Goal: Book appointment/travel/reservation

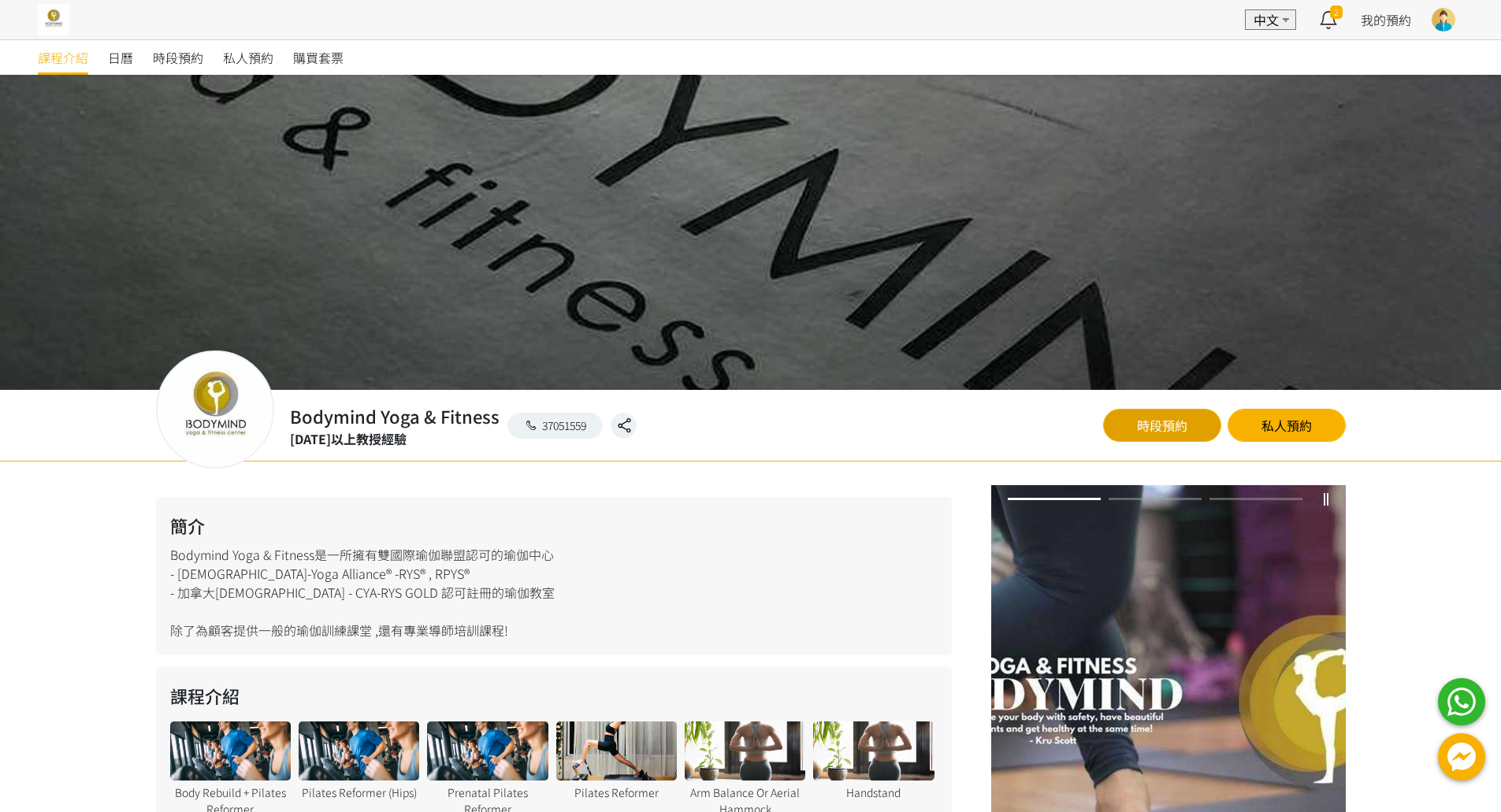
click at [1127, 412] on link "時段預約" at bounding box center [1162, 425] width 118 height 33
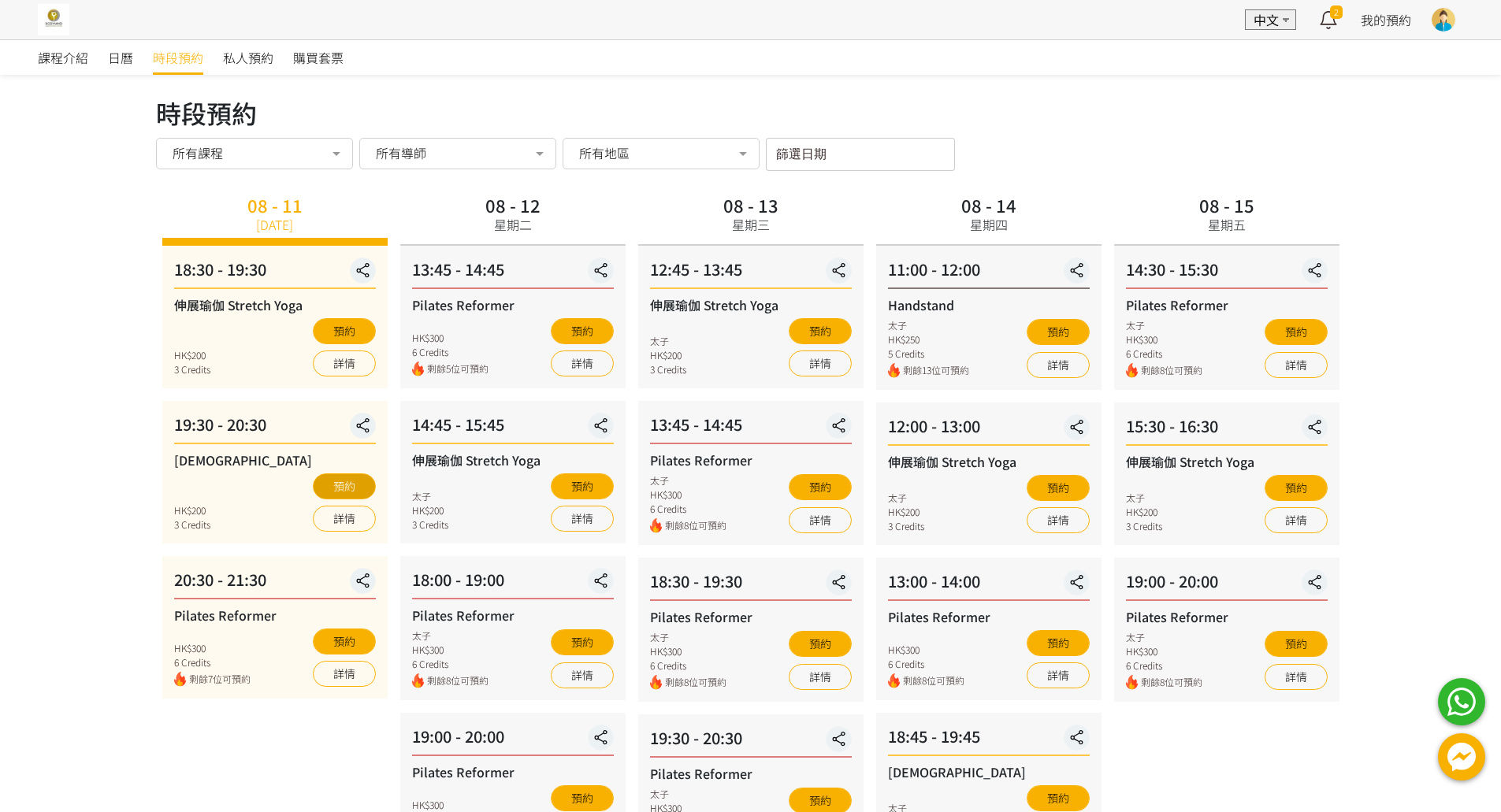
click at [353, 489] on button "預約" at bounding box center [344, 486] width 63 height 26
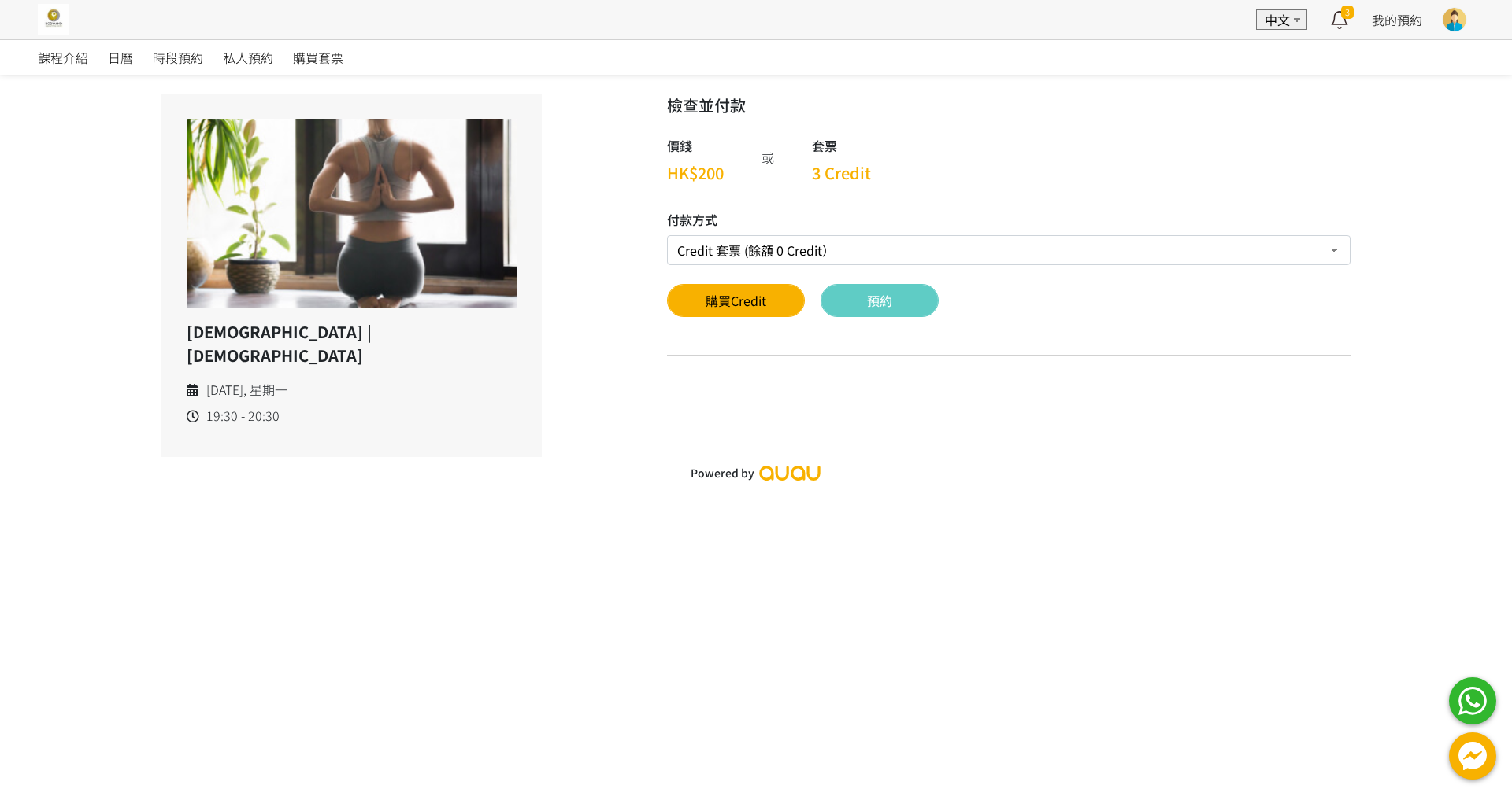
click at [854, 302] on button "預約" at bounding box center [880, 300] width 118 height 33
click at [171, 74] on link "時段預約" at bounding box center [178, 57] width 50 height 35
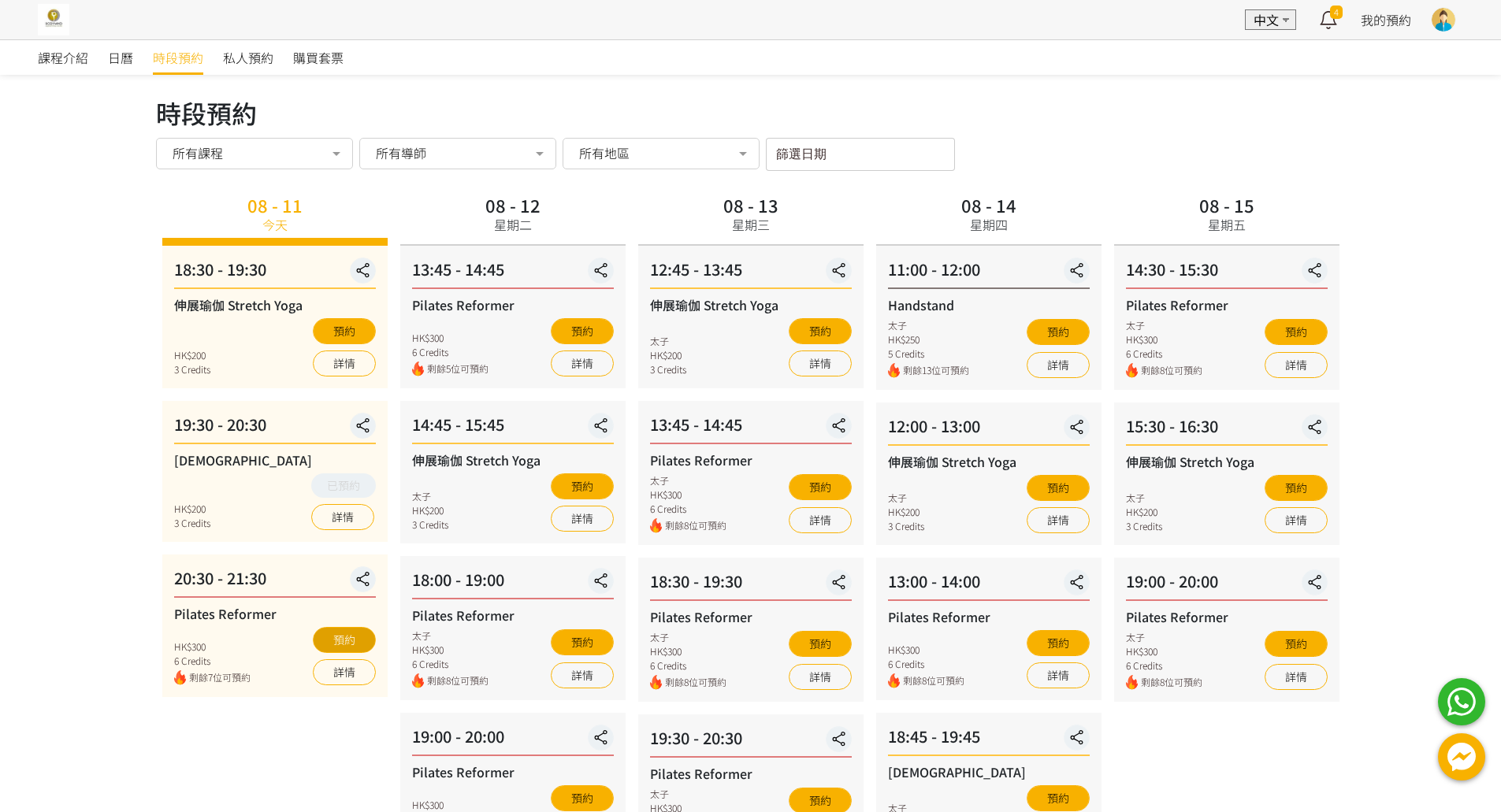
click at [368, 644] on button "預約" at bounding box center [344, 640] width 63 height 26
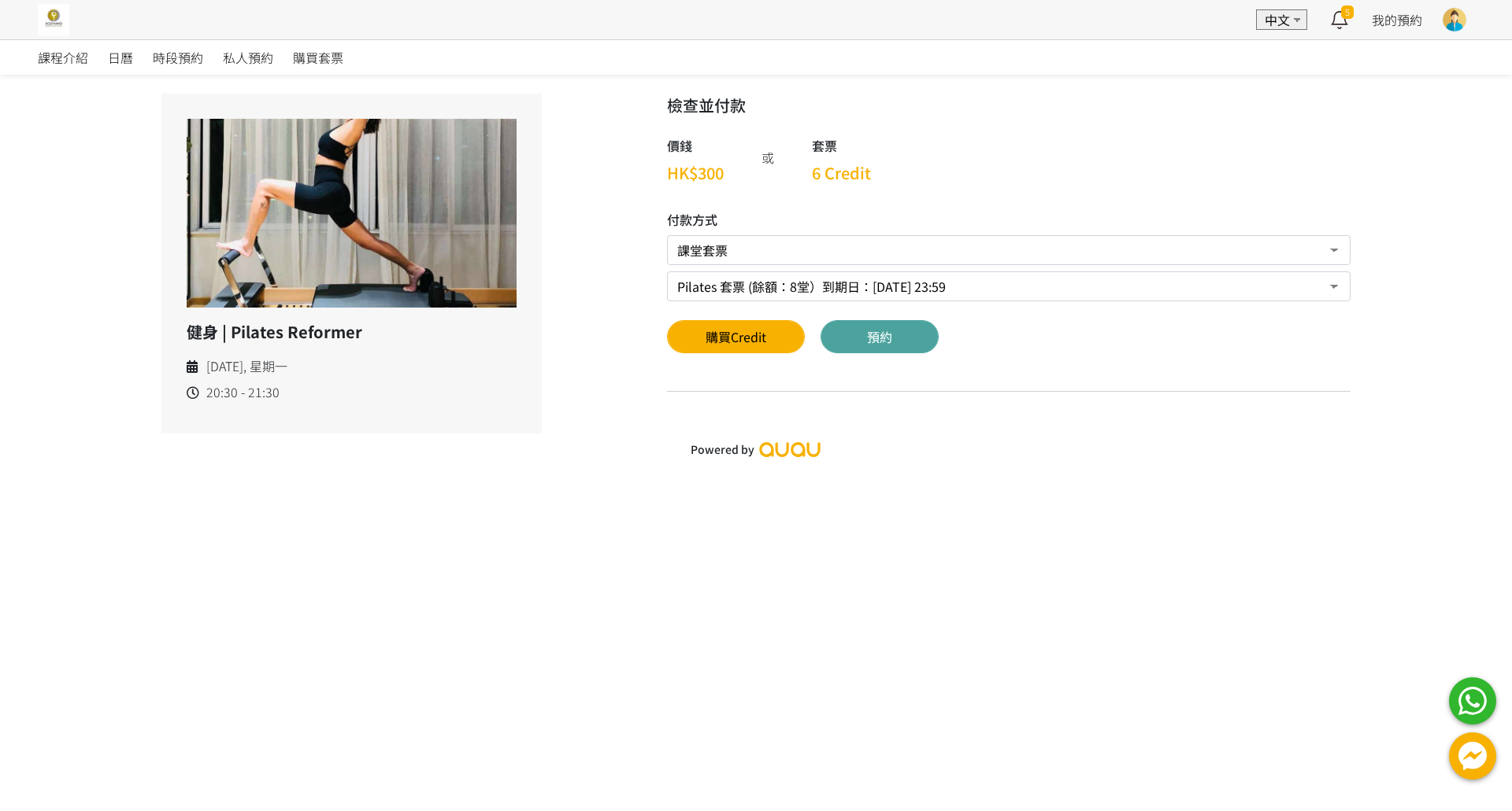
click at [905, 333] on button "預約" at bounding box center [880, 337] width 118 height 33
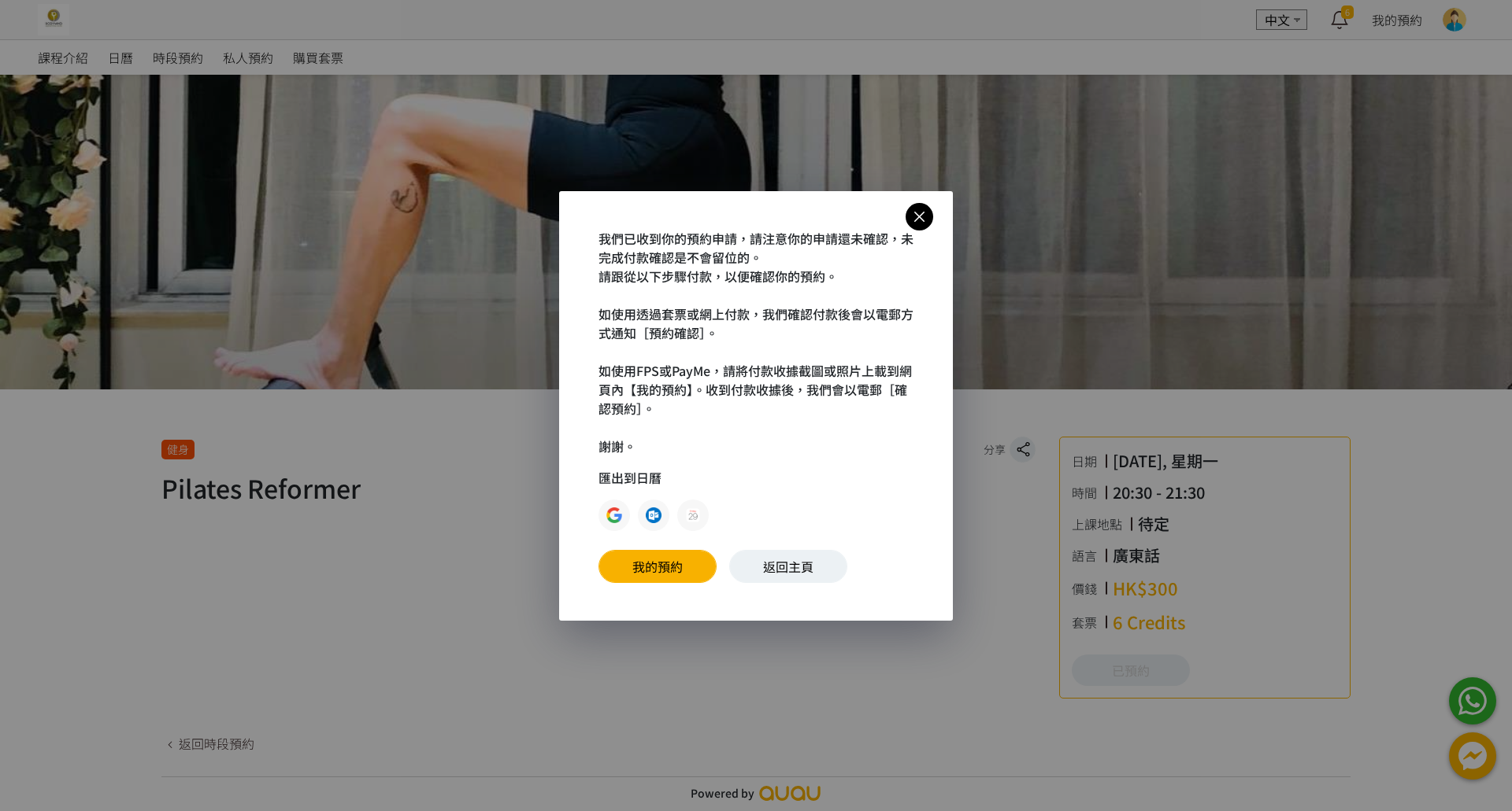
click at [921, 212] on icon at bounding box center [919, 217] width 28 height 19
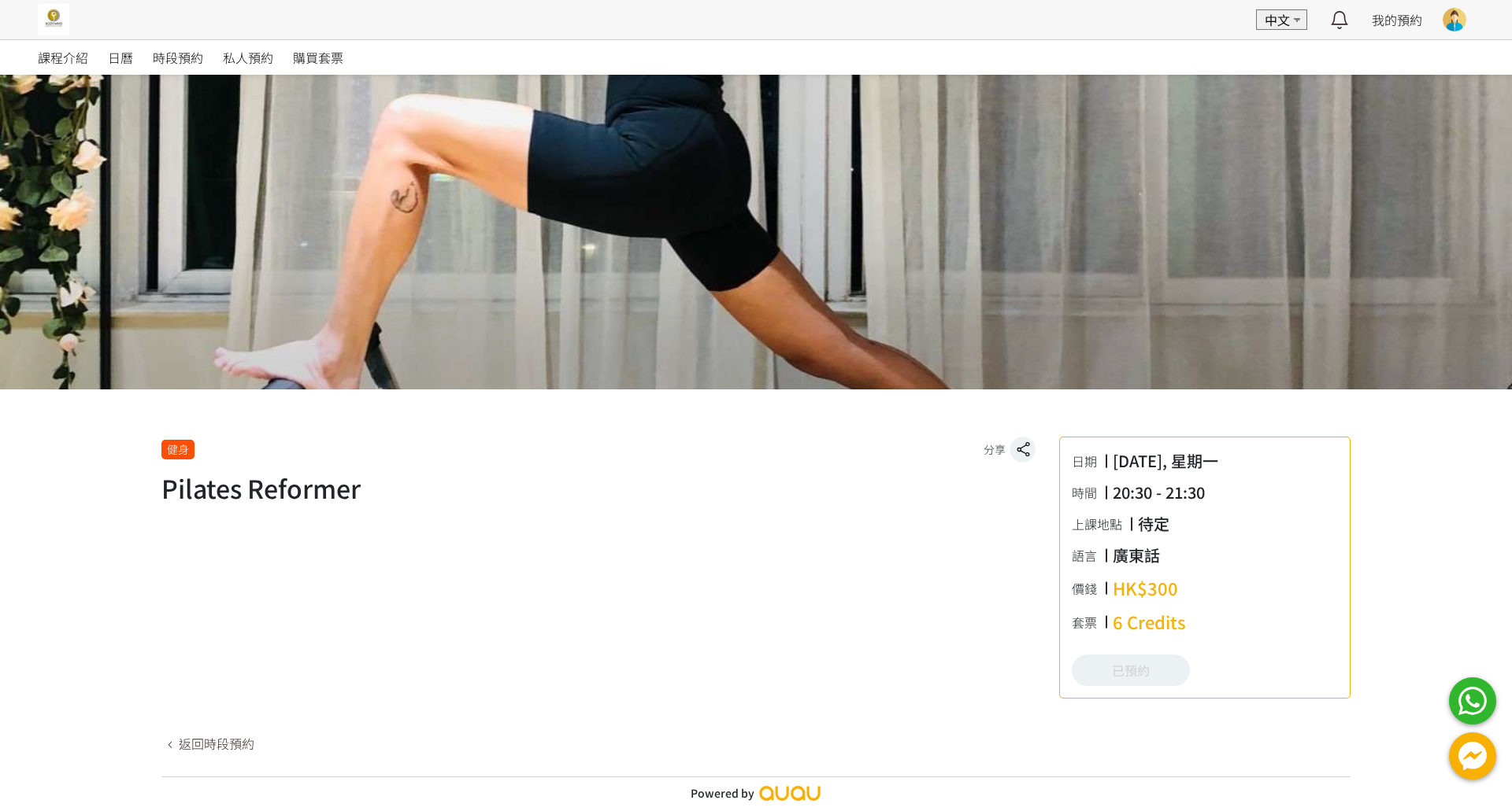
click at [1455, 21] on div at bounding box center [1454, 19] width 23 height 23
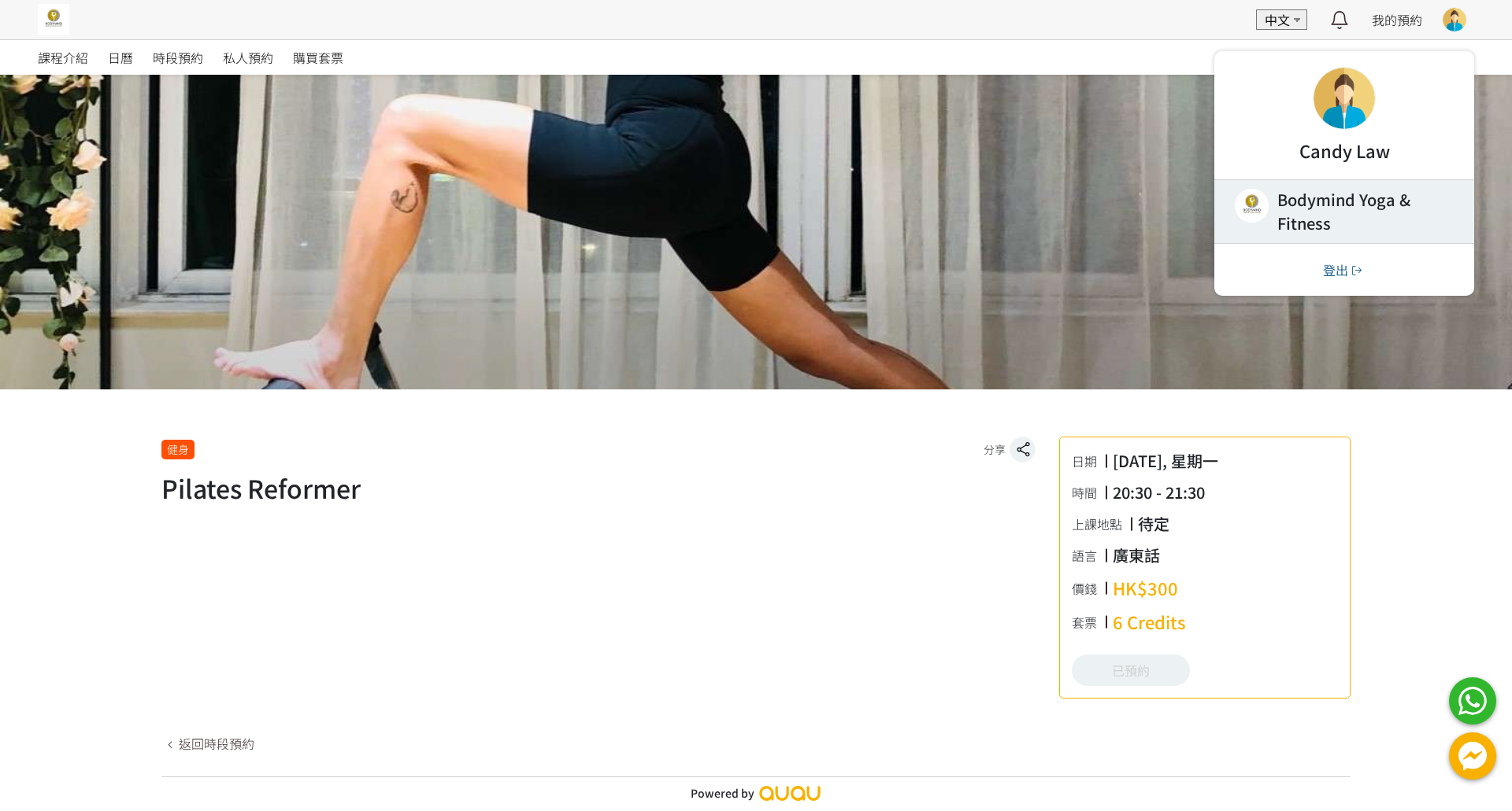
click at [1375, 209] on link at bounding box center [1344, 212] width 260 height 63
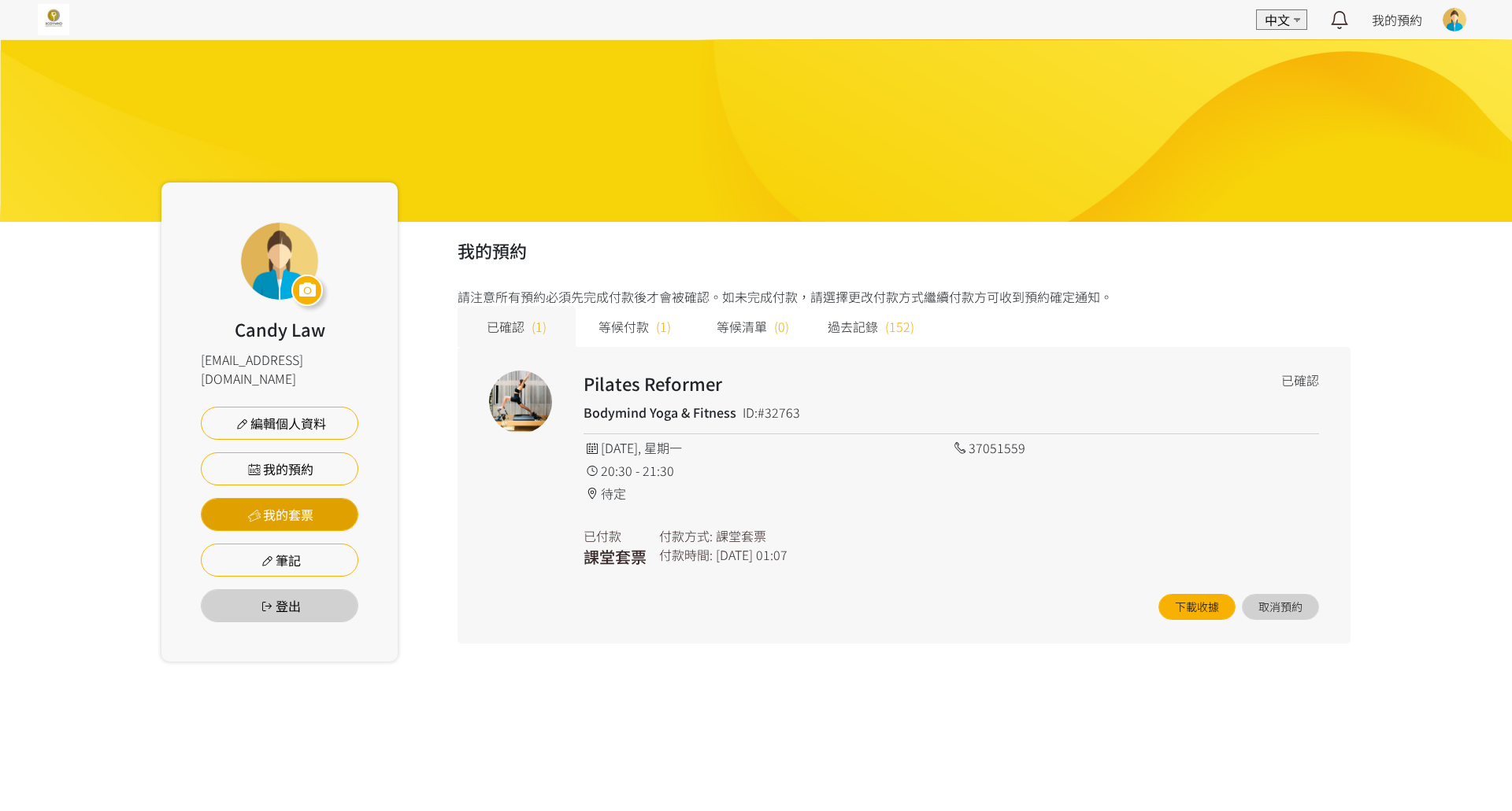
click at [300, 498] on link "我的套票" at bounding box center [279, 514] width 157 height 33
